Goal: Navigation & Orientation: Go to known website

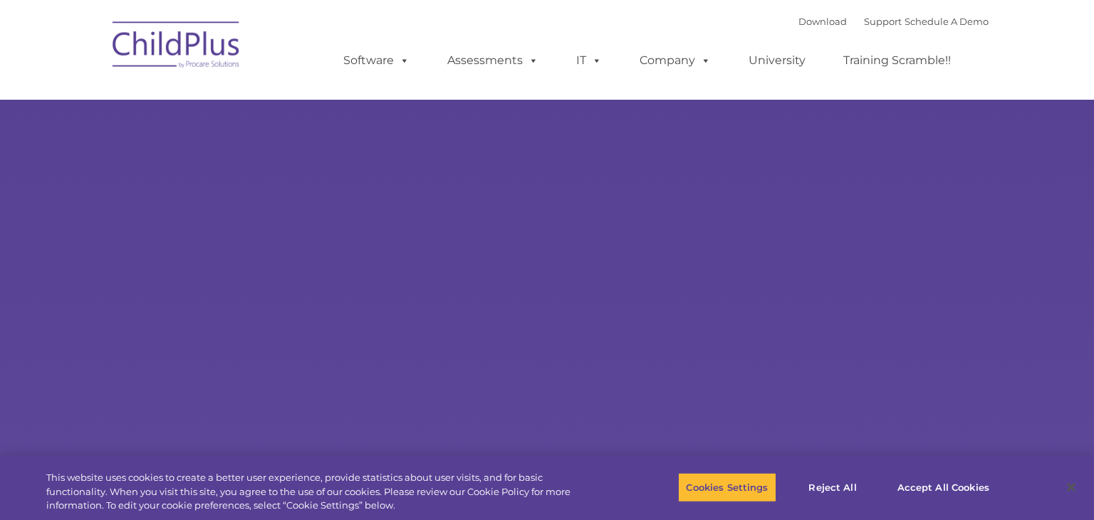
select select "MEDIUM"
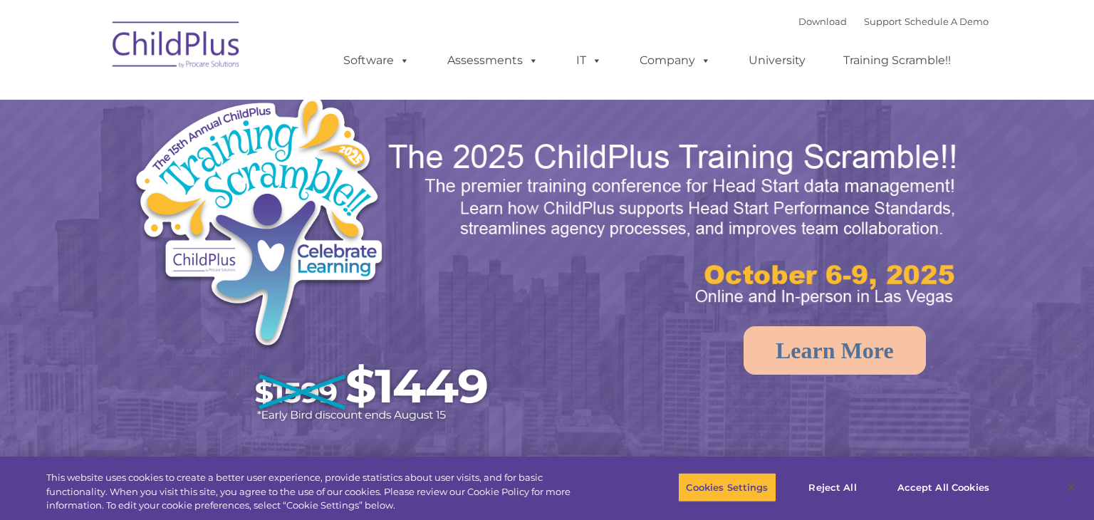
select select "MEDIUM"
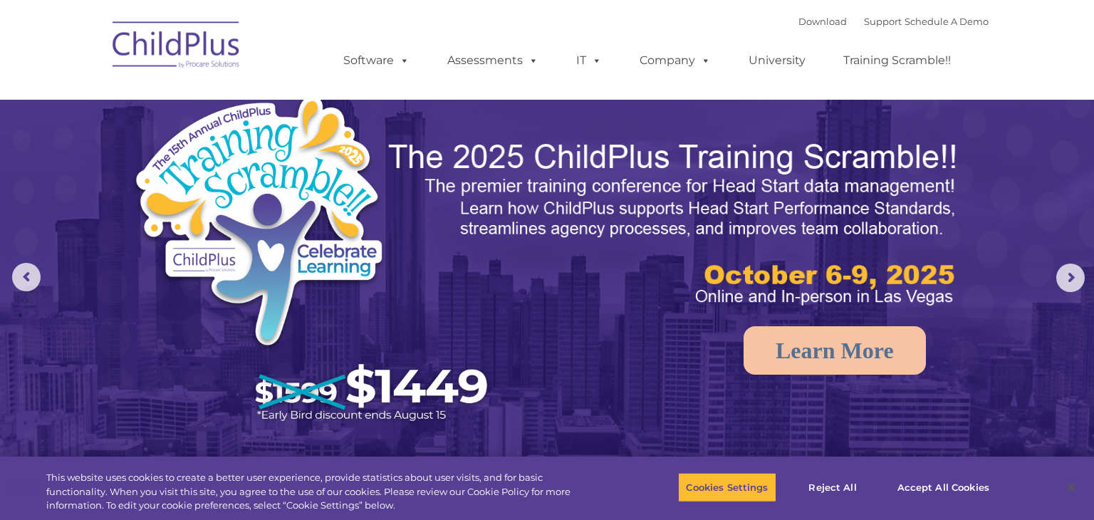
click at [218, 52] on img at bounding box center [176, 46] width 142 height 71
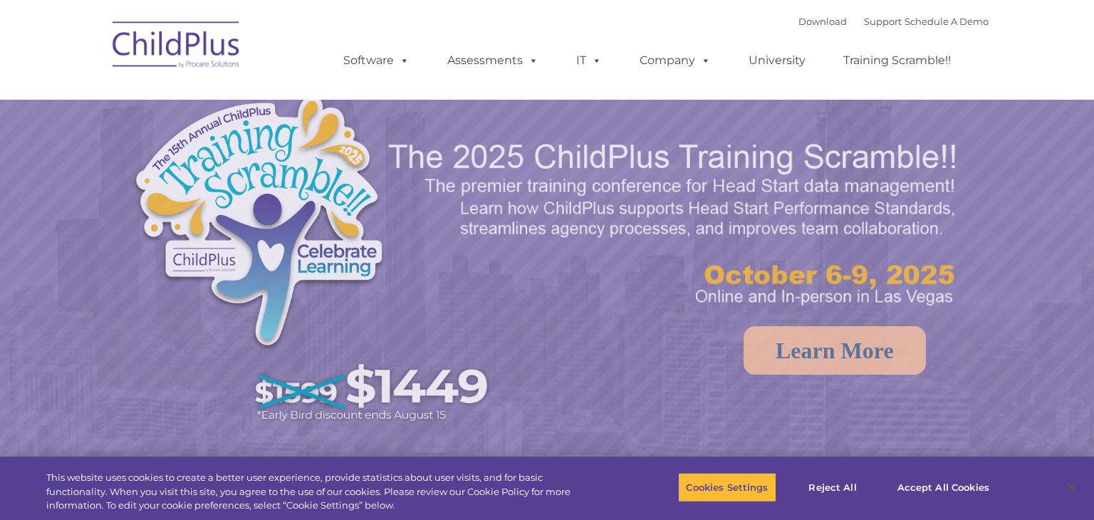
select select "MEDIUM"
